Goal: Task Accomplishment & Management: Use online tool/utility

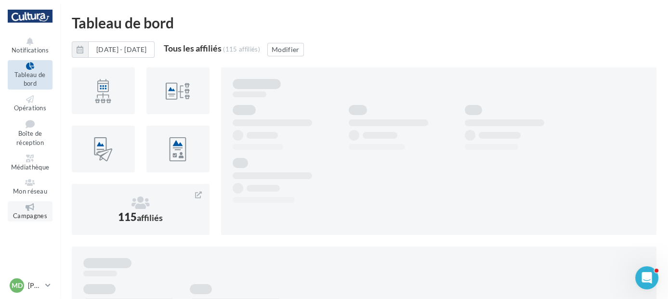
click at [33, 207] on icon at bounding box center [30, 207] width 39 height 8
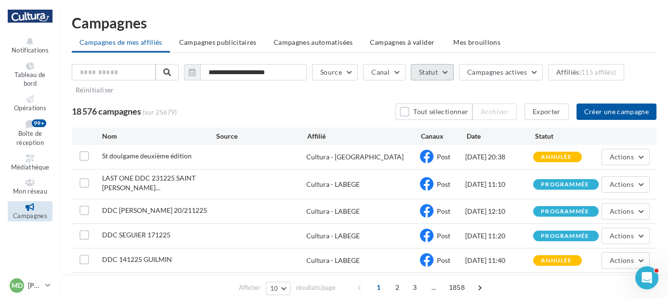
click at [442, 75] on button "Statut" at bounding box center [432, 72] width 43 height 16
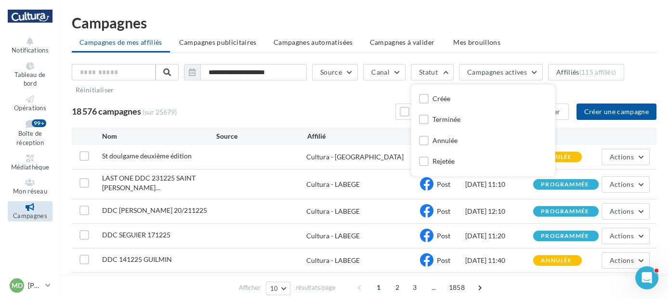
click at [364, 107] on div "18 576 campagnes (sur 25679) Tout sélectionner Archiver Exporter Créer une camp…" at bounding box center [364, 112] width 585 height 16
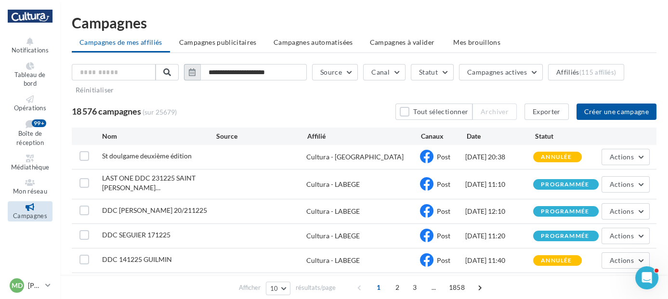
click at [198, 76] on button "button" at bounding box center [192, 72] width 16 height 16
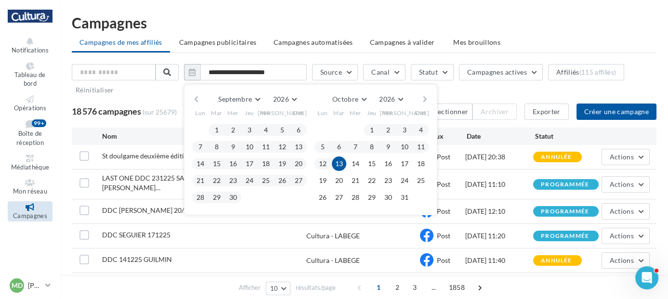
click at [346, 161] on button "13" at bounding box center [339, 164] width 14 height 14
click at [379, 164] on button "15" at bounding box center [372, 164] width 14 height 14
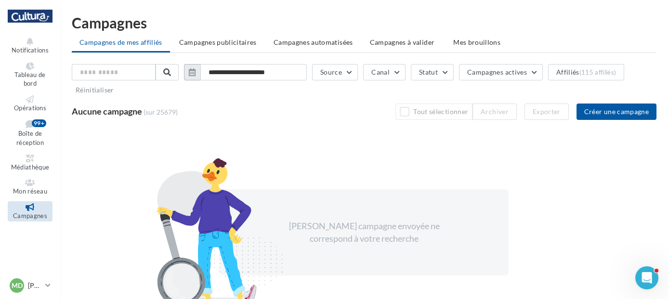
click at [196, 72] on icon "button" at bounding box center [192, 72] width 7 height 8
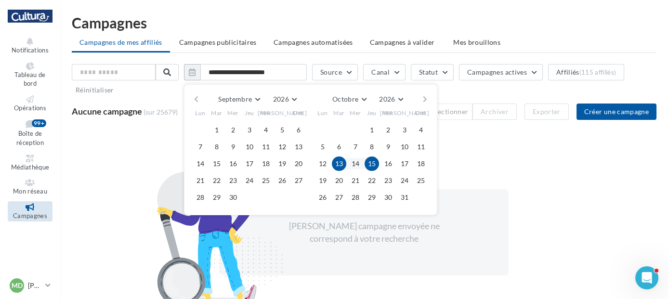
click at [376, 165] on button "15" at bounding box center [372, 164] width 14 height 14
click at [360, 164] on button "14" at bounding box center [355, 164] width 14 height 14
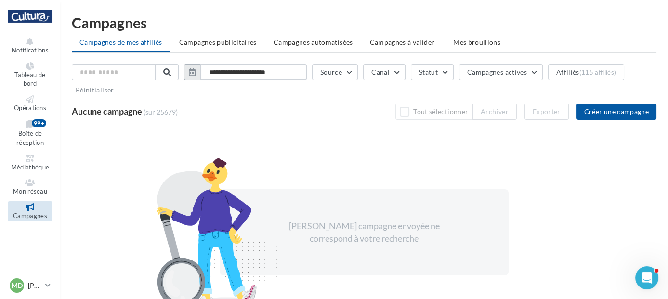
click at [269, 71] on input "**********" at bounding box center [253, 72] width 106 height 16
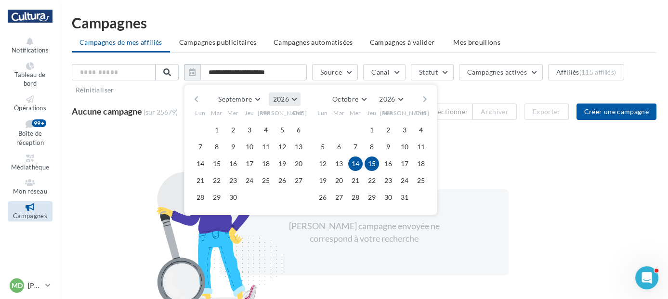
click at [288, 99] on span "2026" at bounding box center [281, 99] width 16 height 8
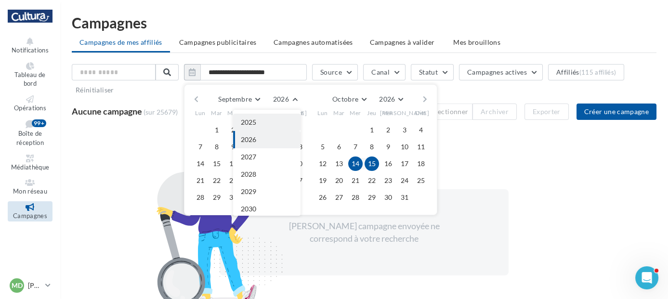
click at [268, 126] on button "2025" at bounding box center [266, 122] width 67 height 17
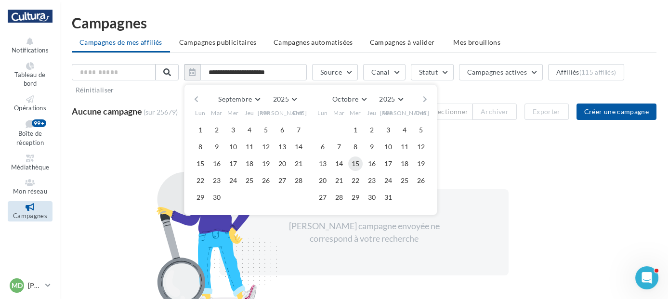
click at [359, 166] on button "15" at bounding box center [355, 164] width 14 height 14
click at [346, 161] on button "14" at bounding box center [339, 164] width 14 height 14
type input "**********"
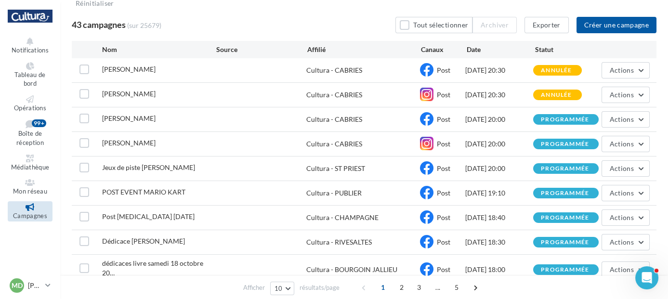
scroll to position [87, 0]
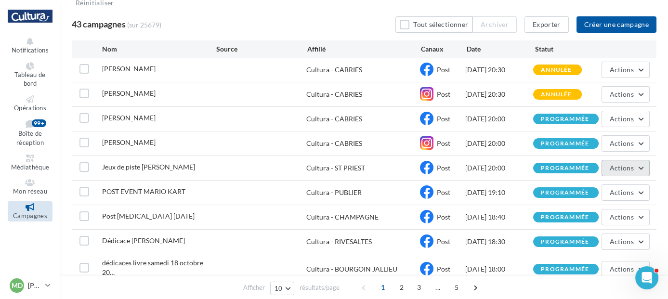
click at [626, 165] on span "Actions" at bounding box center [622, 168] width 24 height 8
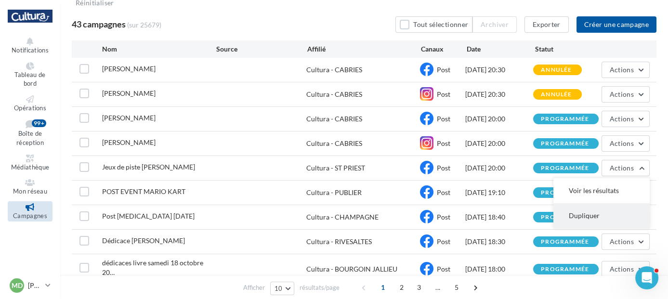
click at [586, 217] on button "Dupliquer" at bounding box center [601, 215] width 96 height 25
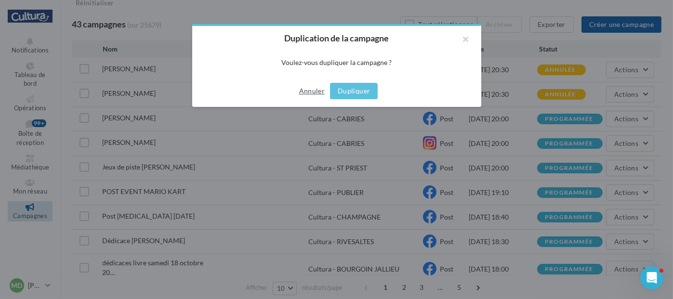
click at [319, 91] on button "Annuler" at bounding box center [311, 91] width 33 height 12
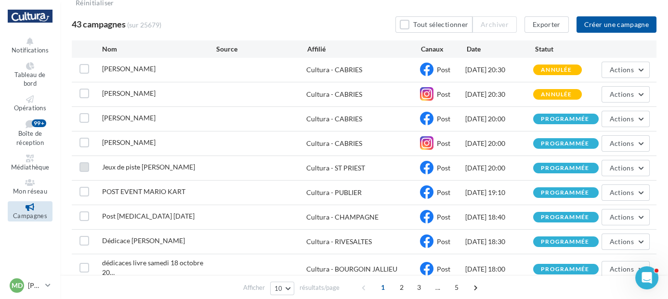
click at [83, 168] on label at bounding box center [84, 167] width 10 height 10
